Goal: Transaction & Acquisition: Download file/media

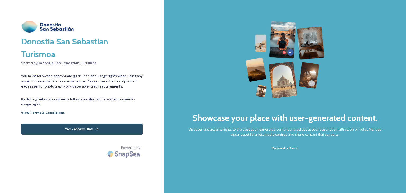
click at [85, 130] on button "Yes - Access Files" at bounding box center [82, 129] width 122 height 11
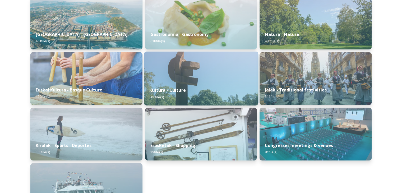
scroll to position [37, 0]
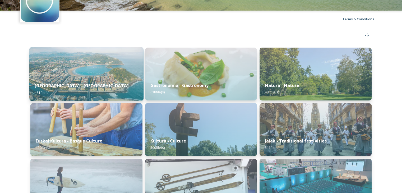
click at [118, 70] on img at bounding box center [86, 74] width 114 height 54
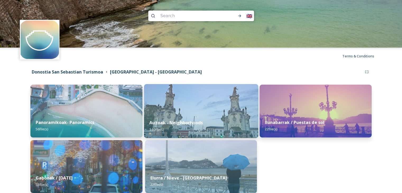
click at [207, 112] on img at bounding box center [201, 111] width 114 height 54
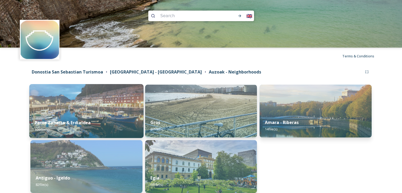
click at [104, 113] on img at bounding box center [86, 111] width 114 height 54
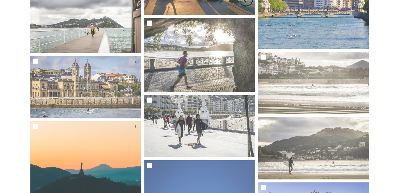
scroll to position [1215, 0]
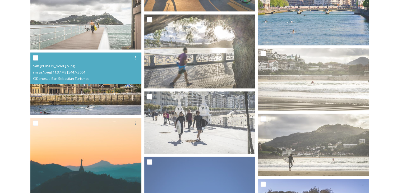
click at [108, 91] on img at bounding box center [85, 84] width 111 height 62
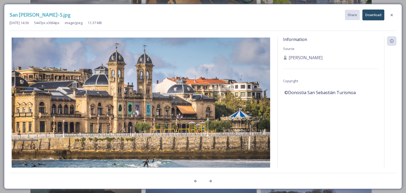
click at [375, 16] on button "Download" at bounding box center [373, 15] width 22 height 11
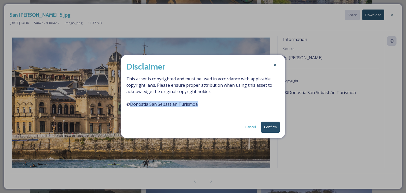
drag, startPoint x: 131, startPoint y: 104, endPoint x: 202, endPoint y: 104, distance: 70.8
click at [202, 104] on span "This asset is copyrighted and must be used in accordance with applicable copyri…" at bounding box center [202, 95] width 153 height 38
click at [219, 101] on span "This asset is copyrighted and must be used in accordance with applicable copyri…" at bounding box center [202, 95] width 153 height 38
click at [271, 128] on button "Confirm" at bounding box center [270, 127] width 18 height 11
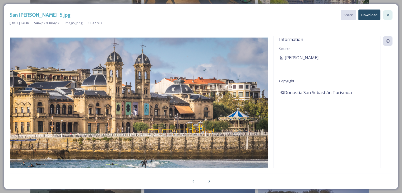
click at [388, 13] on icon at bounding box center [387, 15] width 4 height 4
